Goal: Navigation & Orientation: Find specific page/section

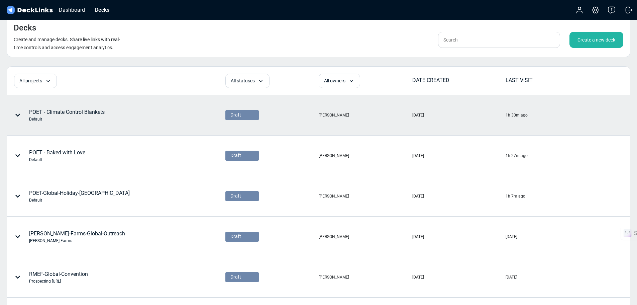
click at [19, 115] on icon at bounding box center [17, 115] width 5 height 3
click at [100, 111] on div at bounding box center [318, 152] width 637 height 305
click at [100, 111] on div "POET - Climate Control Blankets Default" at bounding box center [67, 115] width 76 height 14
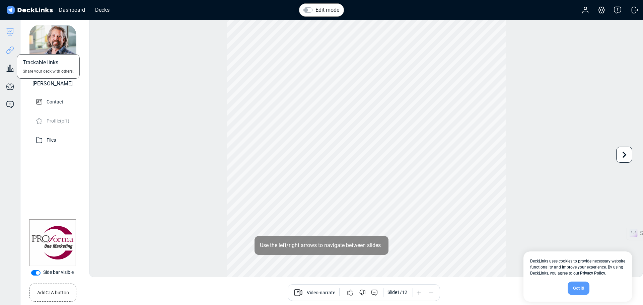
click at [13, 51] on icon at bounding box center [10, 50] width 8 height 8
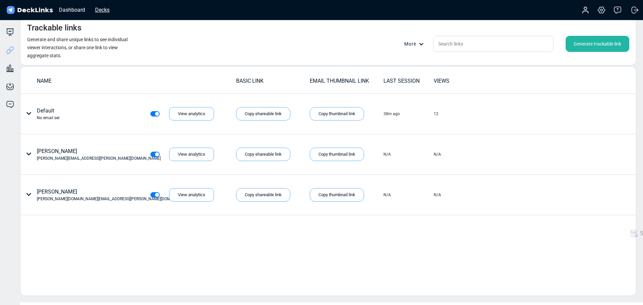
click at [97, 11] on div "Decks" at bounding box center [102, 10] width 21 height 8
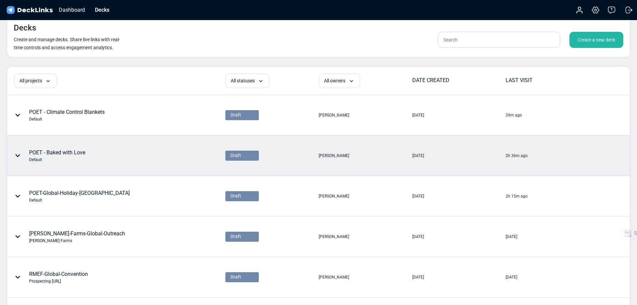
click at [54, 152] on div "POET - Baked with Love Default" at bounding box center [57, 156] width 56 height 14
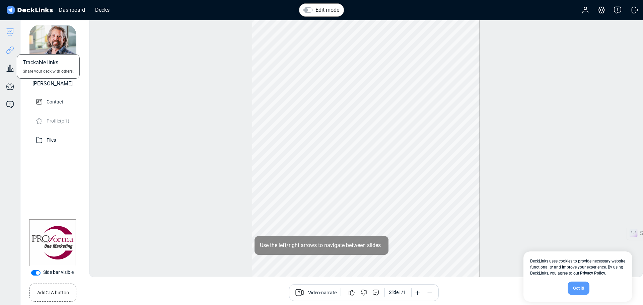
click at [12, 51] on icon at bounding box center [10, 50] width 8 height 8
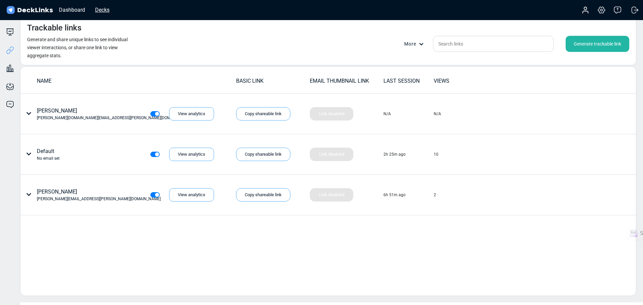
click at [95, 8] on div "Decks" at bounding box center [102, 10] width 21 height 8
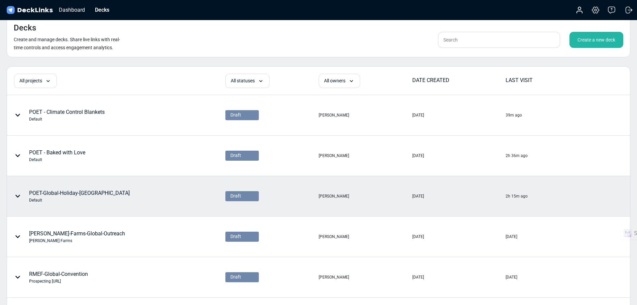
click at [77, 194] on div "POET-Global-Holiday-US Default" at bounding box center [79, 196] width 101 height 14
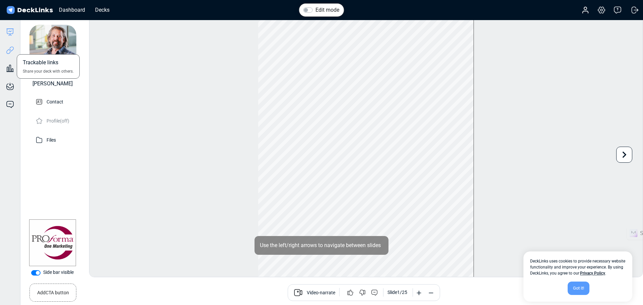
click at [10, 50] on icon at bounding box center [10, 50] width 8 height 8
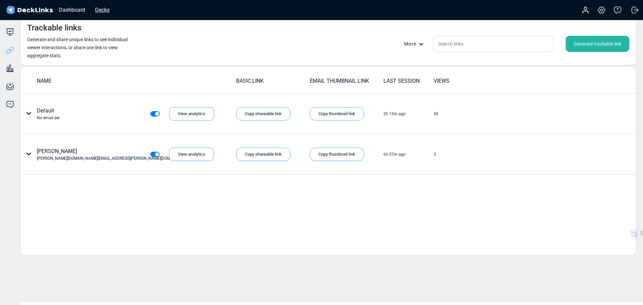
click at [106, 10] on div "Decks" at bounding box center [102, 10] width 21 height 8
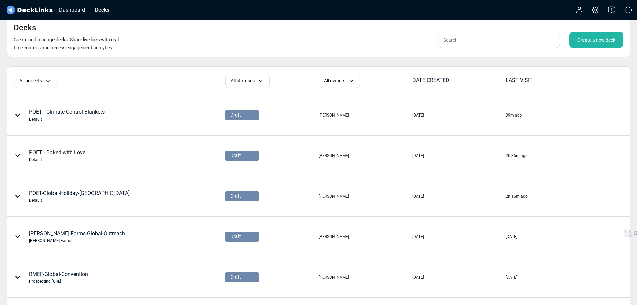
click at [77, 11] on div "Dashboard" at bounding box center [72, 10] width 33 height 8
